Goal: Transaction & Acquisition: Obtain resource

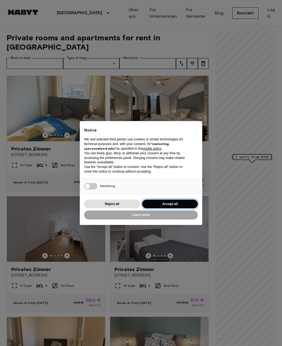
click at [153, 206] on button "Accept all" at bounding box center [170, 204] width 56 height 9
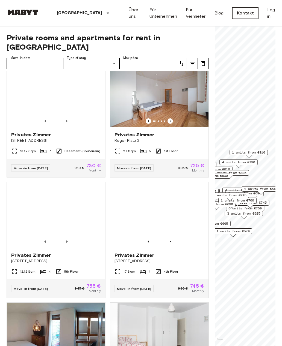
scroll to position [860, 0]
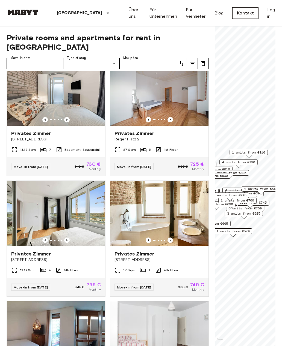
click at [124, 251] on span "Privates Zimmer" at bounding box center [134, 254] width 40 height 7
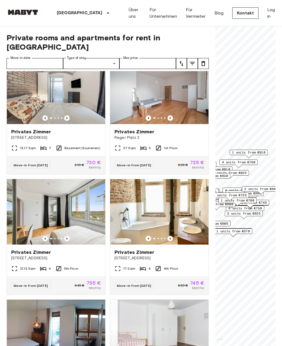
scroll to position [862, 0]
click at [138, 201] on img at bounding box center [159, 211] width 98 height 65
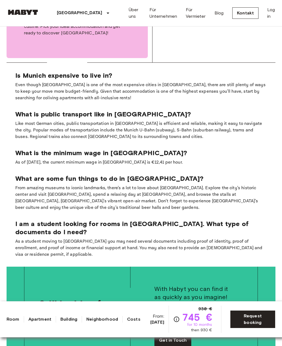
scroll to position [695, 0]
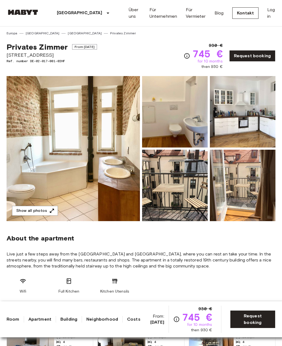
click at [48, 134] on img at bounding box center [73, 148] width 133 height 145
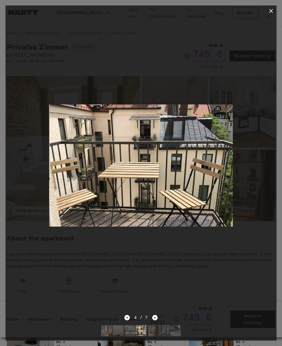
click at [157, 319] on icon "Next image" at bounding box center [154, 317] width 5 height 5
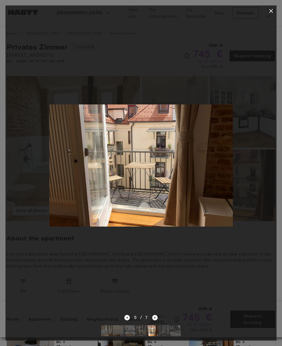
click at [271, 12] on icon "button" at bounding box center [271, 11] width 4 height 4
